Goal: Task Accomplishment & Management: Complete application form

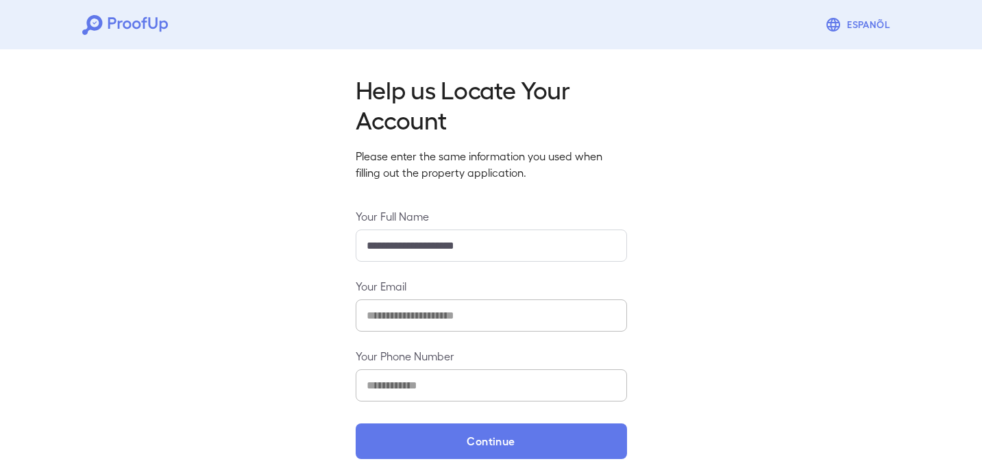
scroll to position [11, 0]
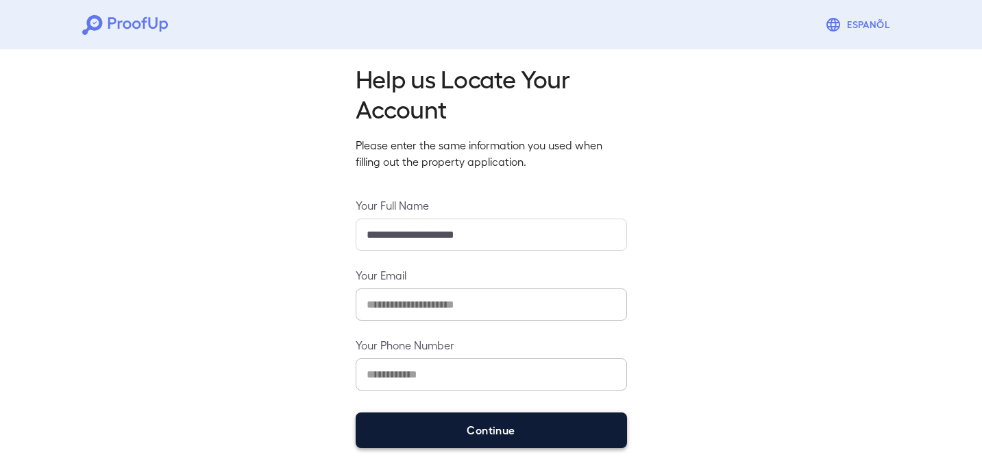
click at [539, 427] on button "Continue" at bounding box center [491, 430] width 271 height 36
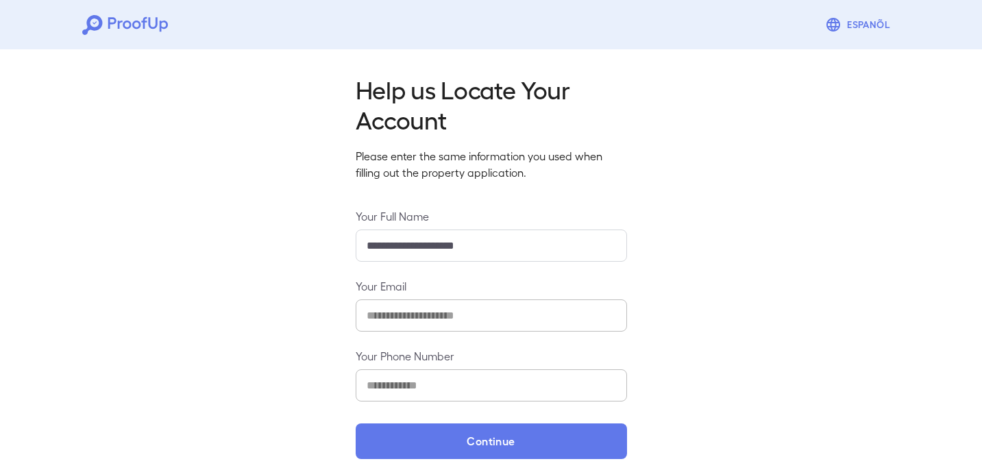
scroll to position [11, 0]
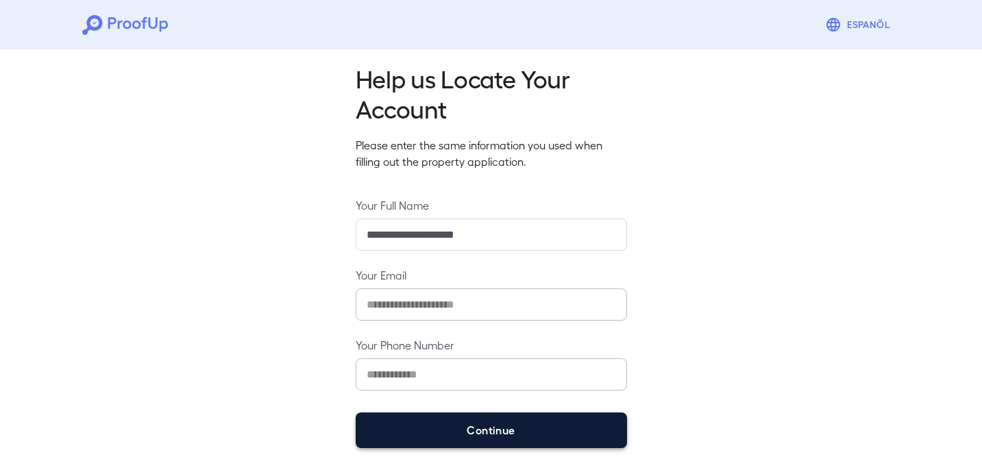
click at [517, 423] on button "Continue" at bounding box center [491, 430] width 271 height 36
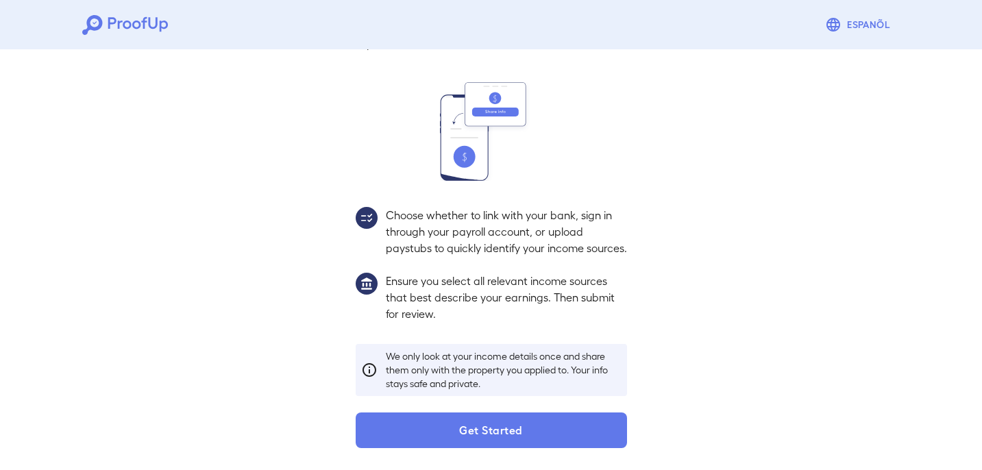
scroll to position [131, 0]
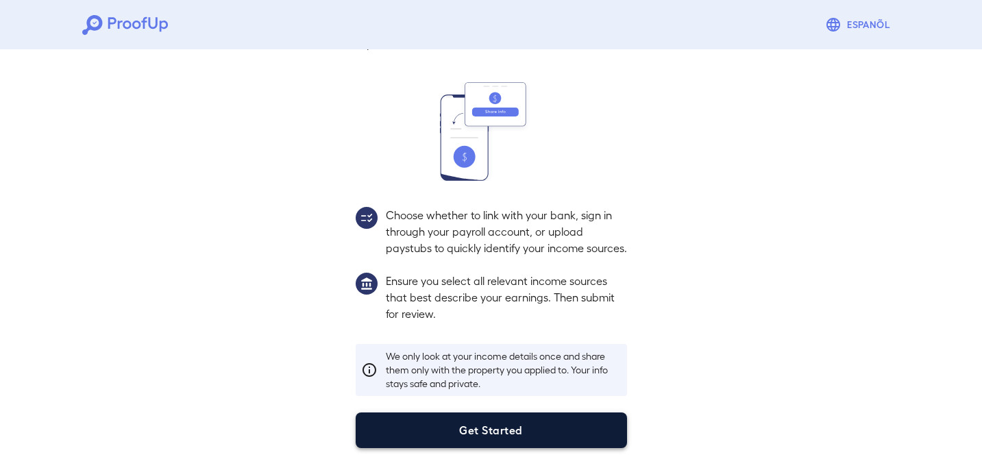
click at [582, 417] on button "Get Started" at bounding box center [491, 430] width 271 height 36
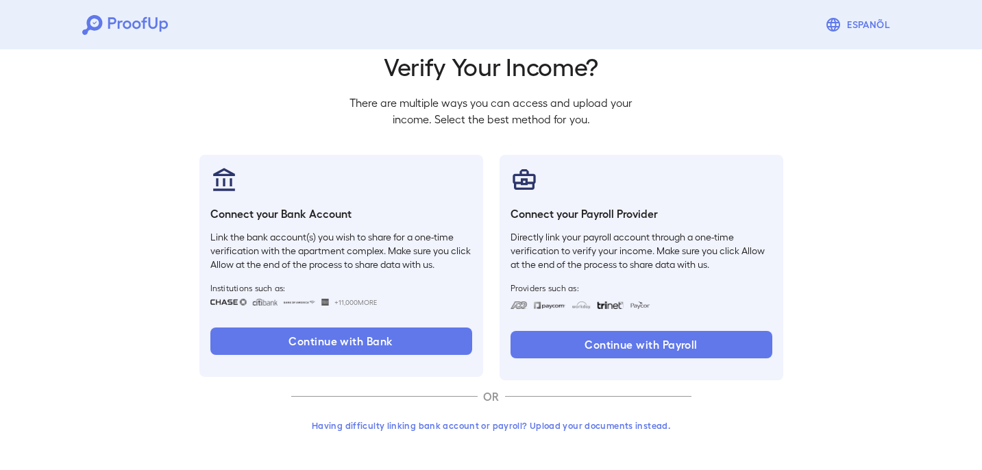
scroll to position [53, 0]
click at [503, 424] on button "Having difficulty linking bank account or payroll? Upload your documents instea…" at bounding box center [491, 425] width 400 height 25
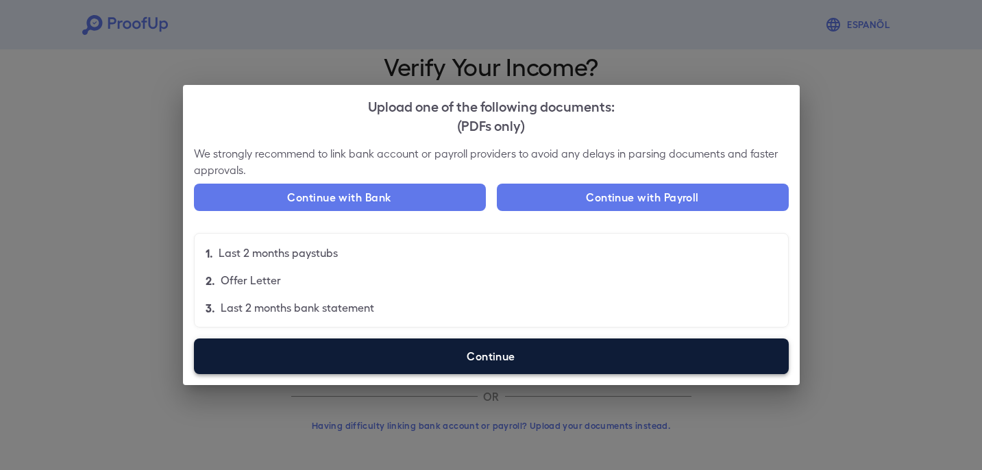
click at [587, 353] on label "Continue" at bounding box center [491, 356] width 595 height 36
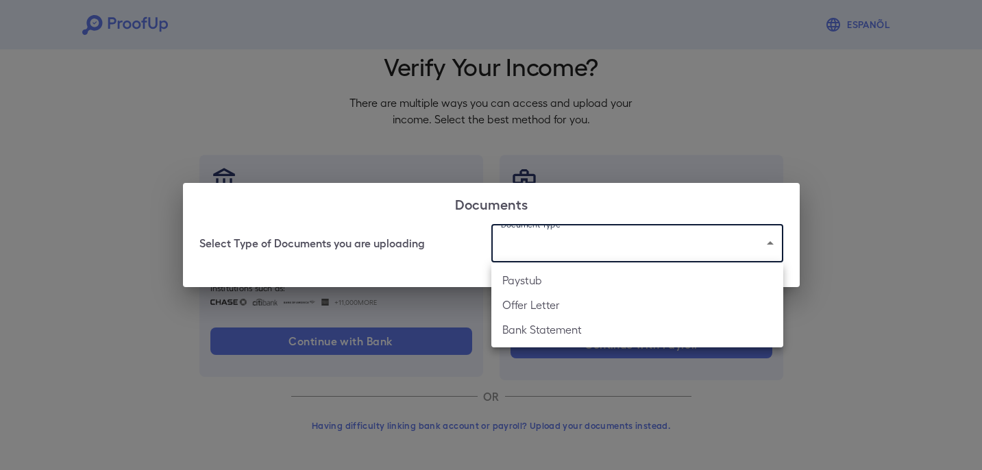
click at [556, 245] on body "Espanõl Go back How Would You Like to Verify Your Income? There are multiple wa…" at bounding box center [491, 208] width 982 height 523
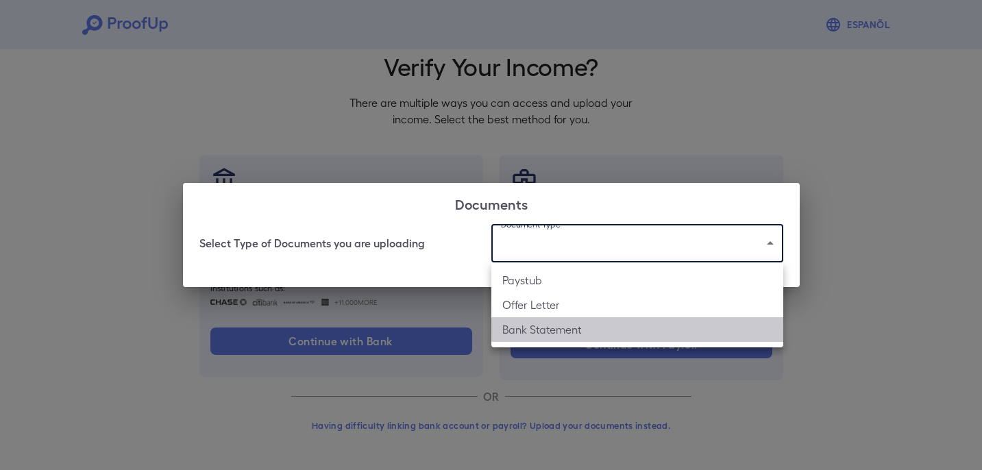
click at [565, 326] on li "Bank Statement" at bounding box center [637, 329] width 292 height 25
type input "**********"
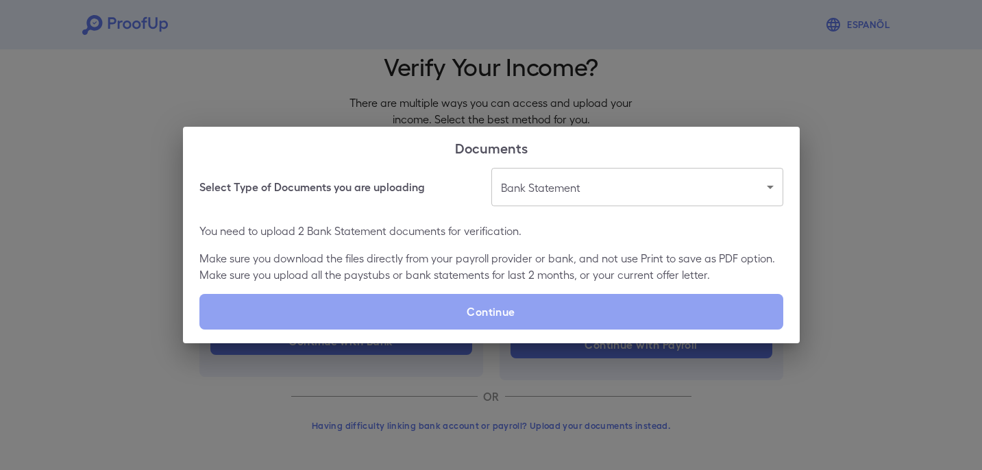
click at [565, 326] on label "Continue" at bounding box center [491, 312] width 584 height 36
click at [200, 329] on input "Continue" at bounding box center [199, 329] width 1 height 1
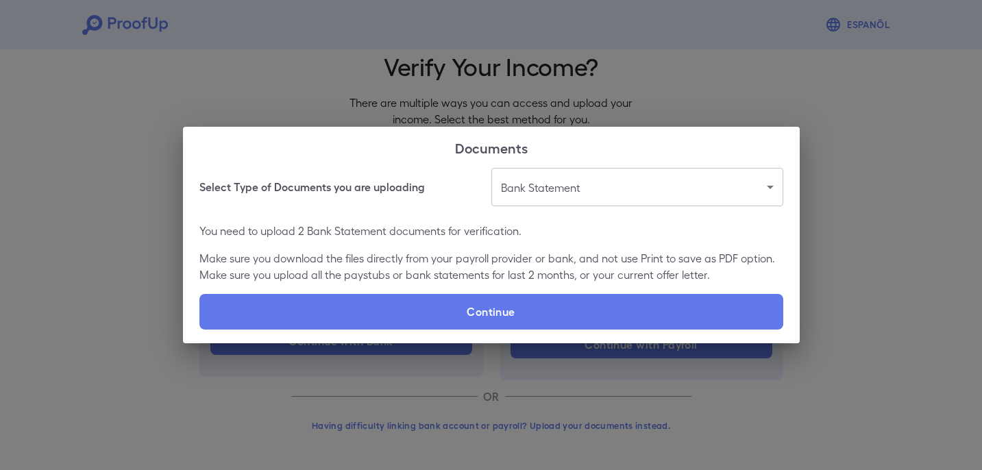
type input "**********"
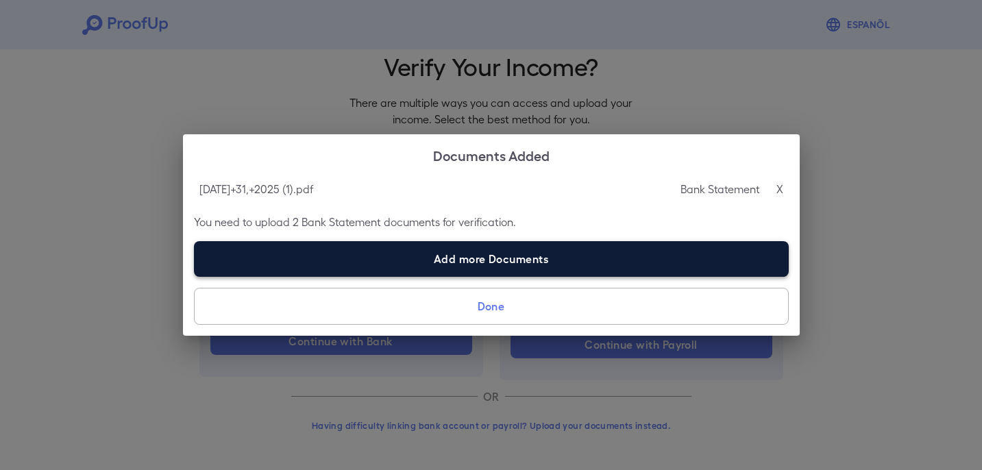
click at [660, 249] on label "Add more Documents" at bounding box center [491, 259] width 595 height 36
click at [195, 276] on input "Add more Documents" at bounding box center [194, 276] width 1 height 1
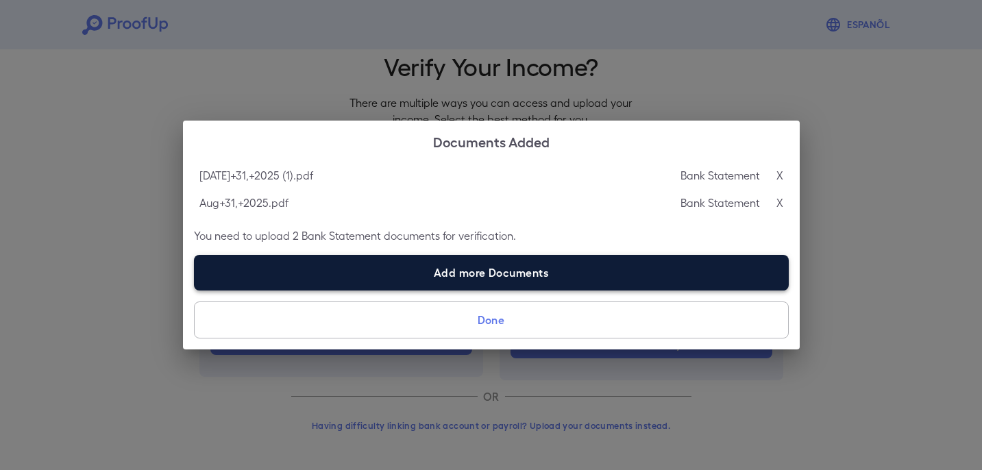
click at [617, 271] on label "Add more Documents" at bounding box center [491, 273] width 595 height 36
click at [195, 290] on input "Add more Documents" at bounding box center [194, 290] width 1 height 1
type input "**********"
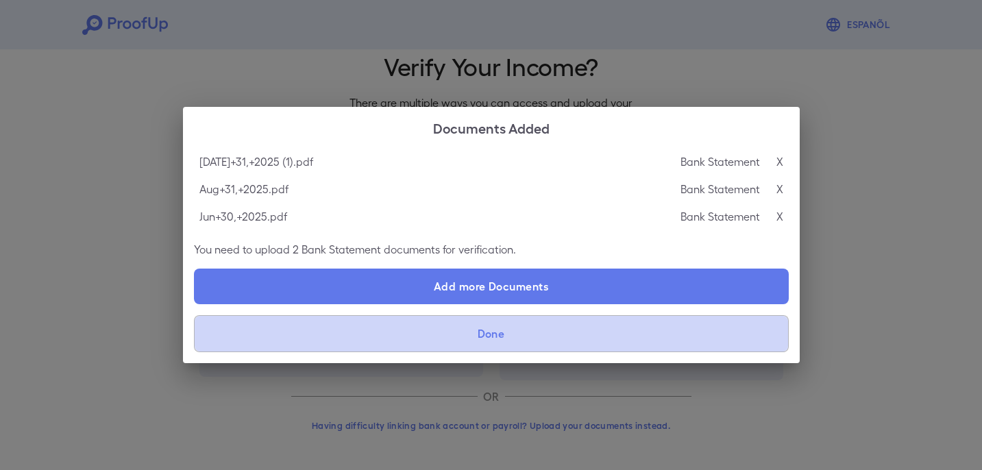
click at [606, 332] on button "Done" at bounding box center [491, 333] width 595 height 37
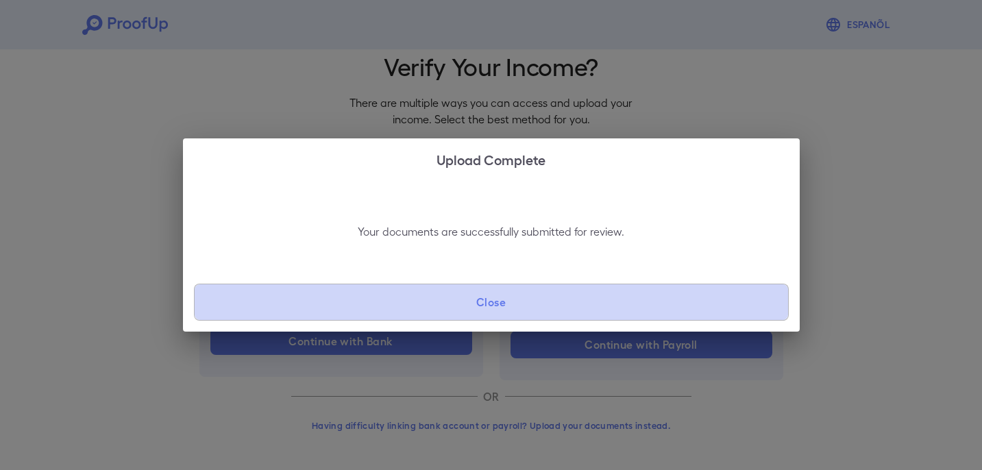
click at [571, 303] on button "Close" at bounding box center [491, 302] width 595 height 37
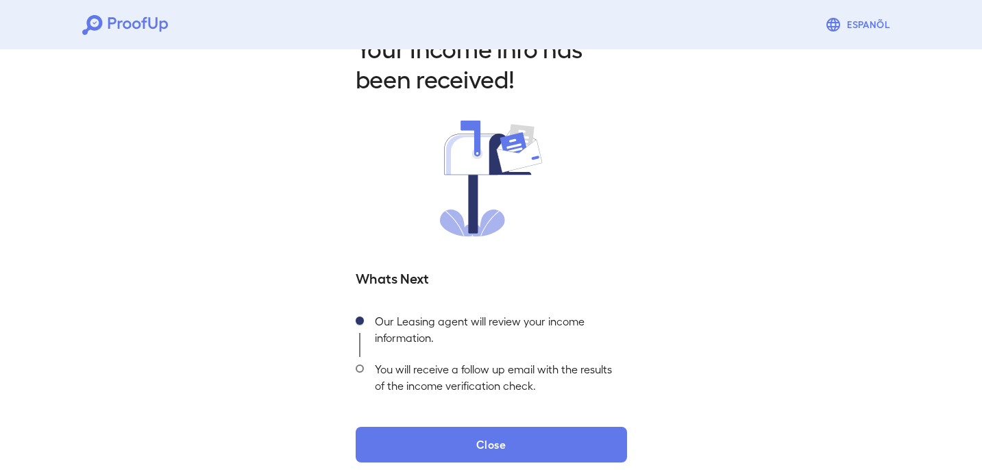
scroll to position [55, 0]
